Goal: Task Accomplishment & Management: Manage account settings

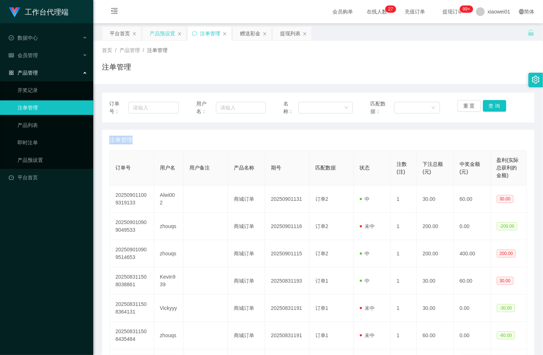
click at [150, 36] on div "产品预设置" at bounding box center [162, 34] width 25 height 14
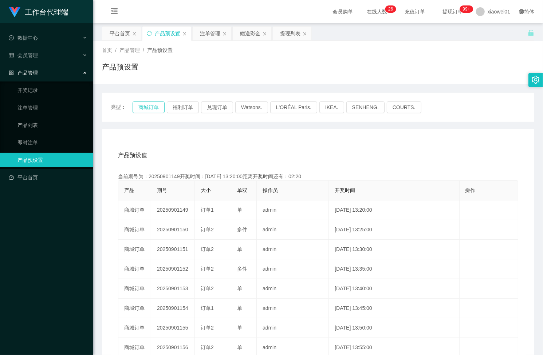
click at [148, 109] on button "商城订单" at bounding box center [148, 108] width 32 height 12
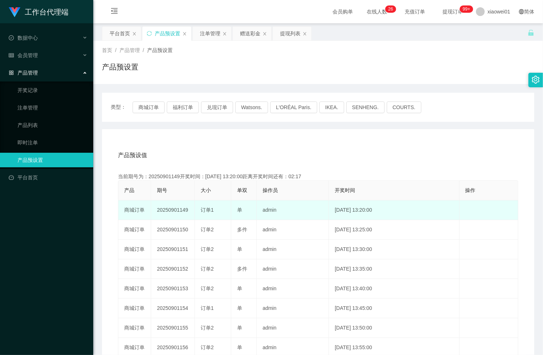
click at [166, 210] on td "20250901149" at bounding box center [173, 211] width 44 height 20
copy td "20250901149"
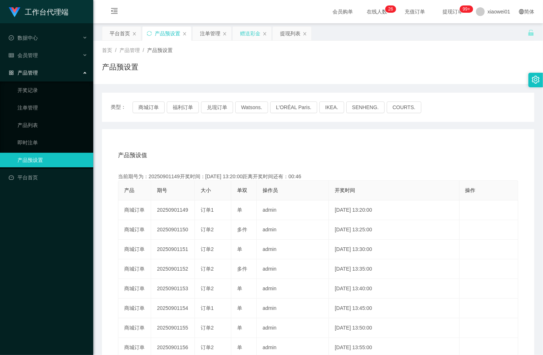
click at [240, 37] on div "赠送彩金" at bounding box center [250, 34] width 20 height 14
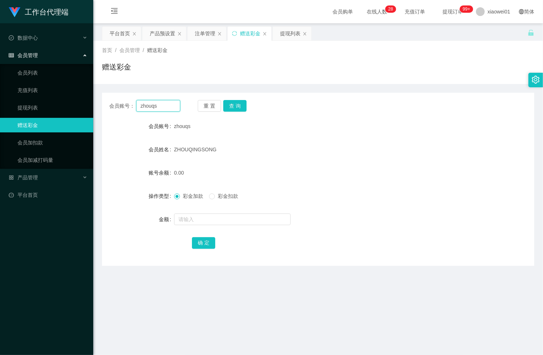
drag, startPoint x: 169, startPoint y: 108, endPoint x: 79, endPoint y: 98, distance: 91.2
click at [78, 98] on section "工作台代理端 数据中心 会员管理 会员列表 充值列表 提现列表 赠送彩金 会员加扣款 会员加减打码量 产品管理 开奖记录 注单管理 产品列表 即时注单 产品预…" at bounding box center [271, 213] width 543 height 427
paste input "tecksern"
type input "tecksern"
click at [233, 107] on button "查 询" at bounding box center [234, 106] width 23 height 12
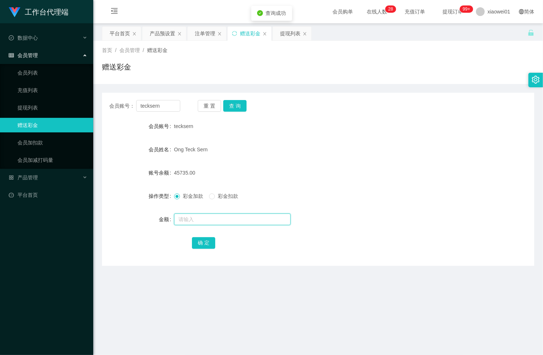
click at [190, 217] on input "text" at bounding box center [232, 220] width 116 height 12
type input "13000"
click at [197, 242] on button "确 定" at bounding box center [203, 243] width 23 height 12
click at [197, 42] on div "首页 / 会员管理 / 赠送彩金 / 赠送彩金" at bounding box center [317, 62] width 449 height 43
click at [201, 32] on div "注单管理" at bounding box center [205, 34] width 20 height 14
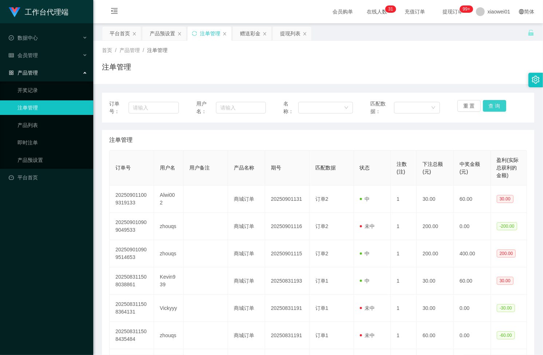
click at [491, 106] on button "查 询" at bounding box center [494, 106] width 23 height 12
click at [491, 106] on div "重 置 查 询" at bounding box center [492, 107] width 70 height 15
click at [491, 106] on button "查 询" at bounding box center [494, 106] width 23 height 12
click at [491, 106] on div "重 置 查 询" at bounding box center [492, 107] width 70 height 15
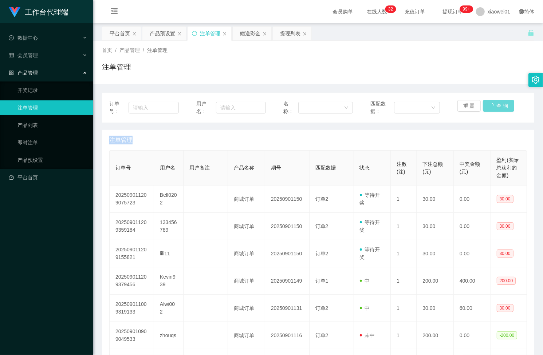
click at [491, 106] on div "重 置 查 询" at bounding box center [492, 107] width 70 height 15
click at [491, 106] on button "查 询" at bounding box center [494, 106] width 23 height 12
click at [491, 106] on div "重 置 查 询" at bounding box center [492, 107] width 70 height 15
click at [491, 106] on button "查 询" at bounding box center [494, 106] width 23 height 12
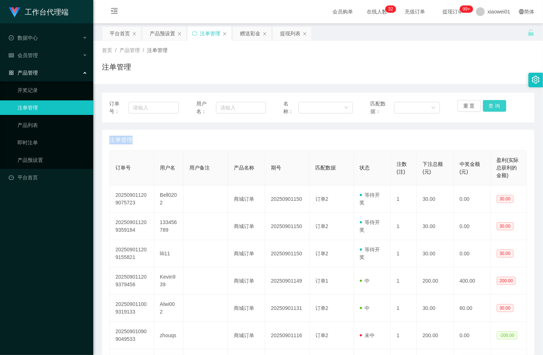
click at [491, 106] on div "重 置 查 询" at bounding box center [492, 107] width 70 height 15
click at [491, 106] on button "查 询" at bounding box center [494, 106] width 23 height 12
click at [491, 106] on div "重 置 查 询" at bounding box center [492, 107] width 70 height 15
click at [491, 106] on button "查 询" at bounding box center [494, 106] width 23 height 12
click at [246, 34] on div "赠送彩金" at bounding box center [250, 34] width 20 height 14
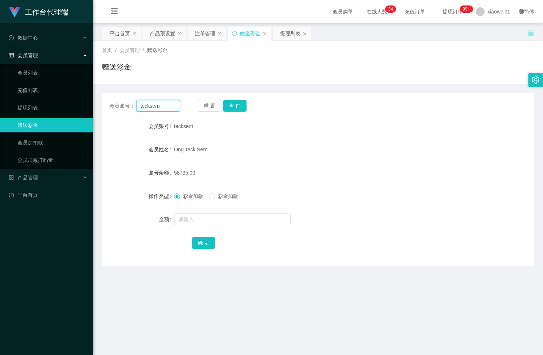
drag, startPoint x: 166, startPoint y: 109, endPoint x: 103, endPoint y: 101, distance: 63.5
click at [103, 101] on div "会员账号： tecksern 重 置 查 询" at bounding box center [318, 106] width 432 height 12
paste input "Kevin939"
type input "Kevin939"
click at [229, 107] on button "查 询" at bounding box center [234, 106] width 23 height 12
